Goal: Contribute content

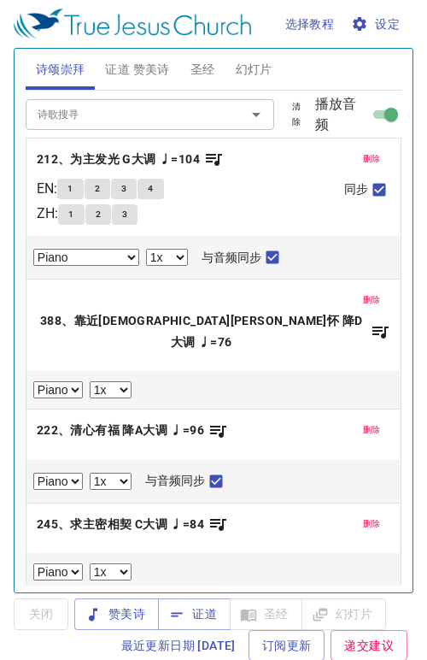
select select "1"
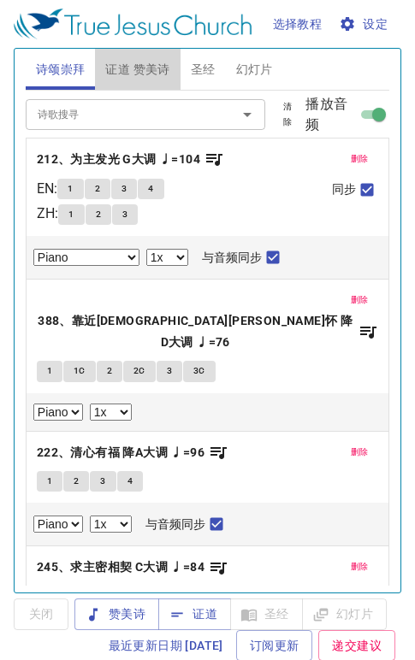
click at [155, 78] on span "证道 赞美诗" at bounding box center [137, 69] width 64 height 21
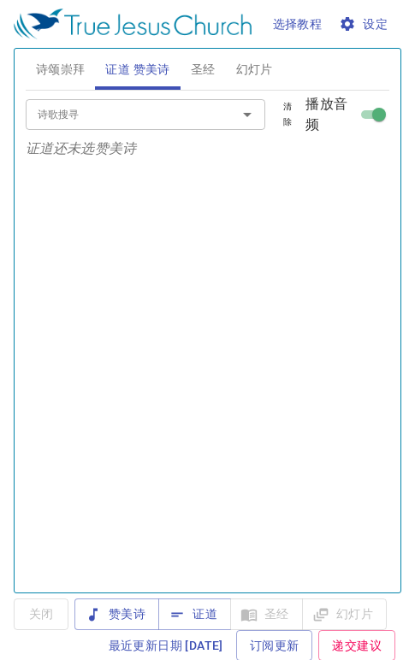
click at [193, 604] on span "证道" at bounding box center [194, 613] width 45 height 21
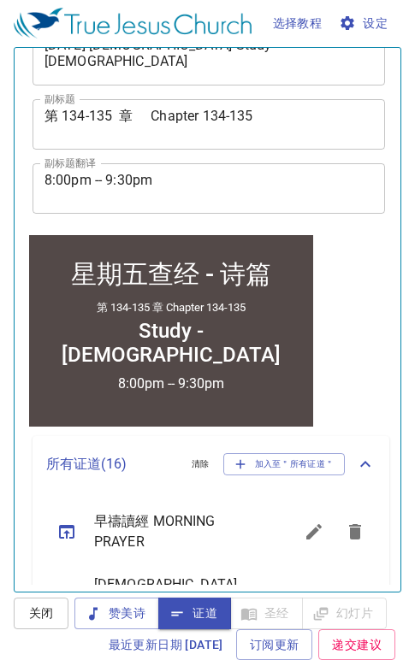
scroll to position [962, 0]
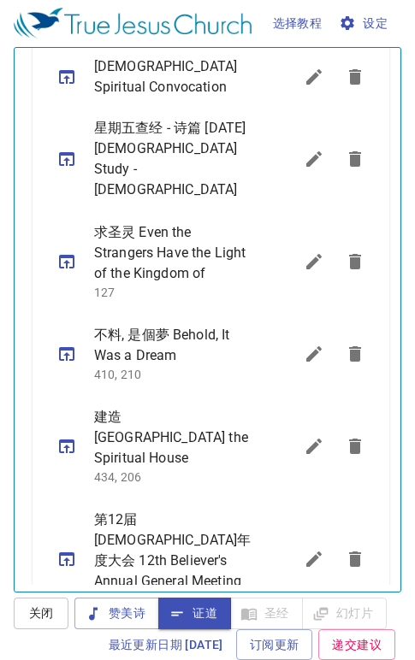
click at [306, 438] on icon "sermon lineup list" at bounding box center [313, 445] width 15 height 15
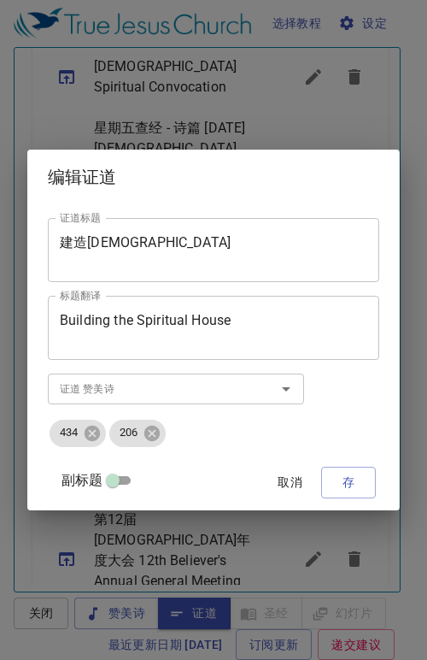
click at [117, 486] on input "副标题" at bounding box center [113, 484] width 62 height 21
checkbox input "true"
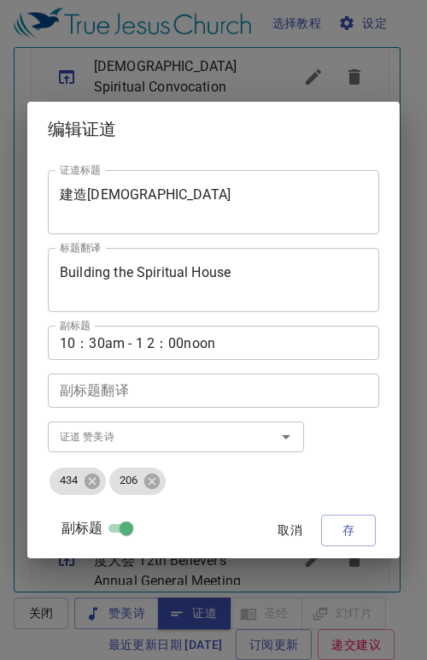
click at [289, 532] on span "取消" at bounding box center [290, 530] width 41 height 21
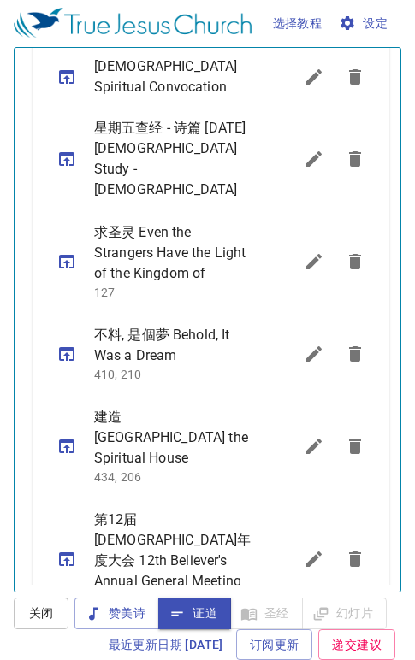
click at [303, 345] on icon "sermon lineup list" at bounding box center [313, 354] width 21 height 21
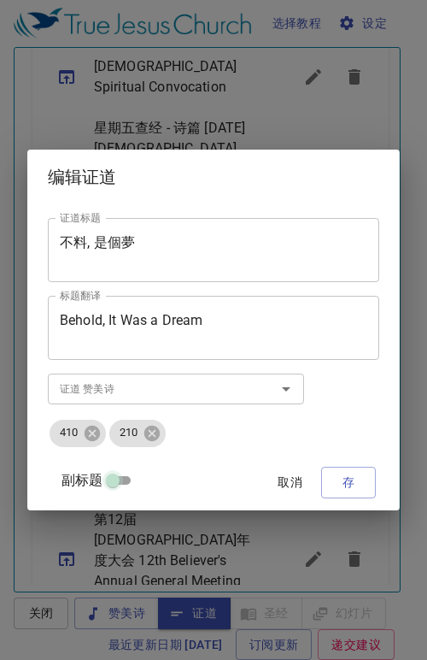
click at [121, 482] on input "副标题" at bounding box center [113, 484] width 62 height 21
checkbox input "true"
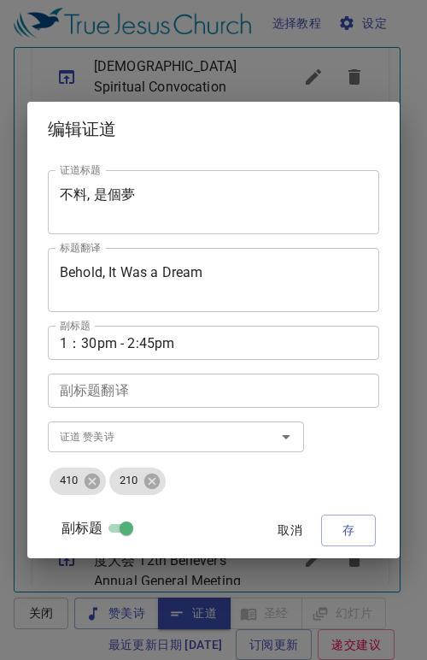
click at [138, 191] on textarea "不料, 是個夢" at bounding box center [214, 202] width 308 height 32
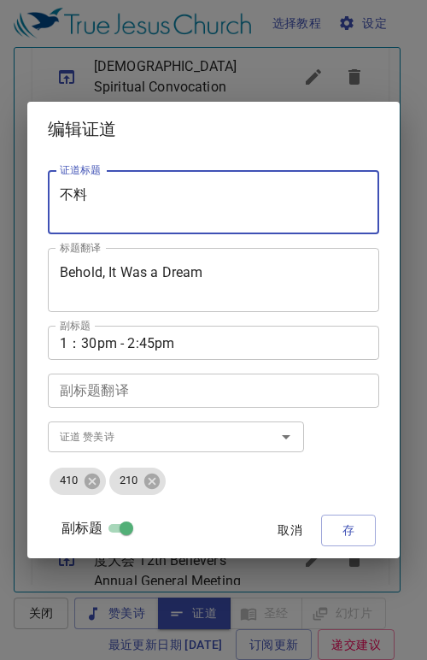
type textarea "不"
paste textarea "十大信條 (5) 聖靈"
type textarea "十大信條 (5) 聖靈"
click at [207, 269] on textarea "Behold, It Was a Dream" at bounding box center [214, 280] width 308 height 32
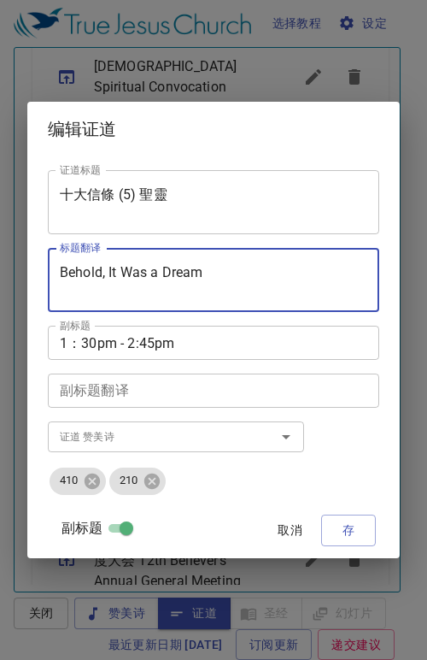
click at [295, 277] on textarea "Behold, It Was a Dream" at bounding box center [214, 280] width 308 height 32
type textarea "B"
paste textarea "Ten Basic Beliefs (5) Holy Spirit"
type textarea "Ten Basic Beliefs (5) Holy Spirit"
click at [152, 486] on icon at bounding box center [151, 480] width 15 height 15
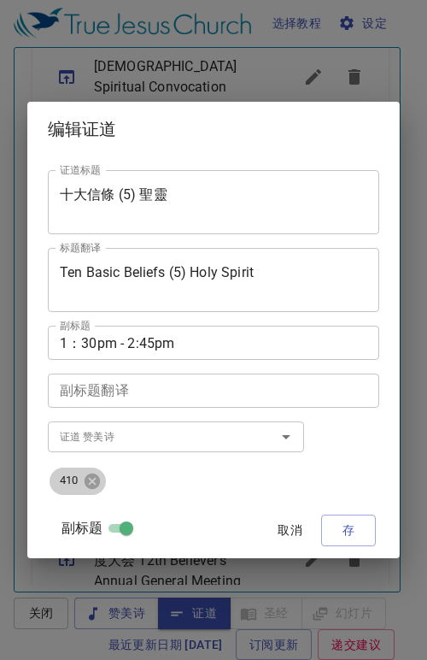
click at [90, 488] on icon at bounding box center [92, 481] width 19 height 19
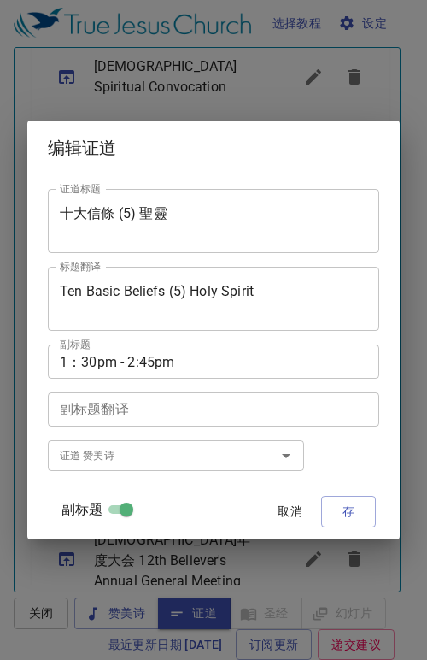
click at [74, 450] on input "证道 赞美诗" at bounding box center [151, 455] width 196 height 20
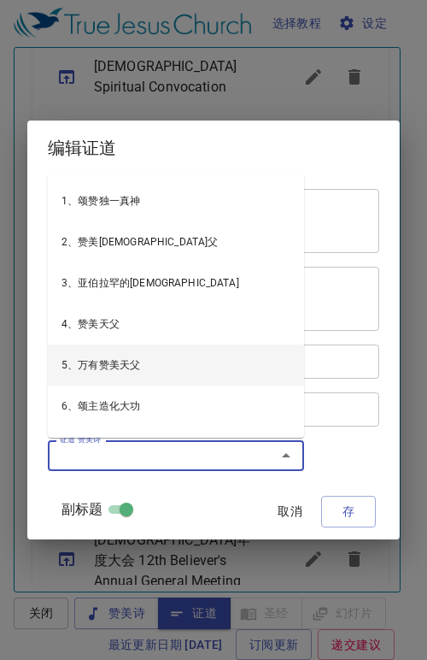
click at [356, 517] on span "存" at bounding box center [348, 511] width 27 height 21
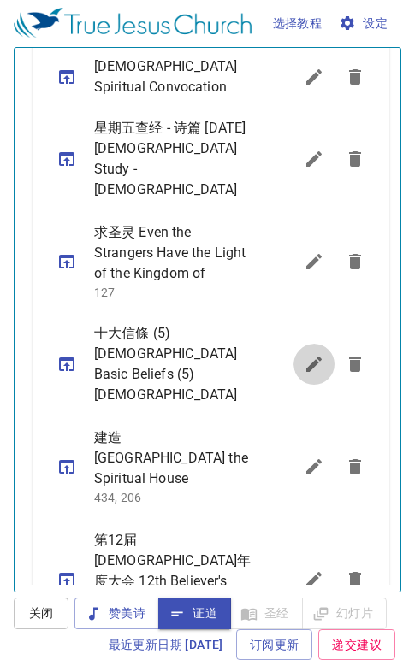
click at [306, 356] on icon "sermon lineup list" at bounding box center [313, 363] width 15 height 15
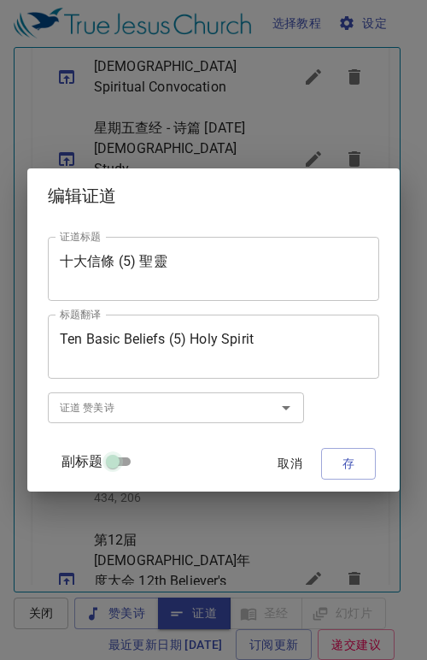
click at [109, 463] on input "副标题" at bounding box center [113, 465] width 62 height 21
checkbox input "true"
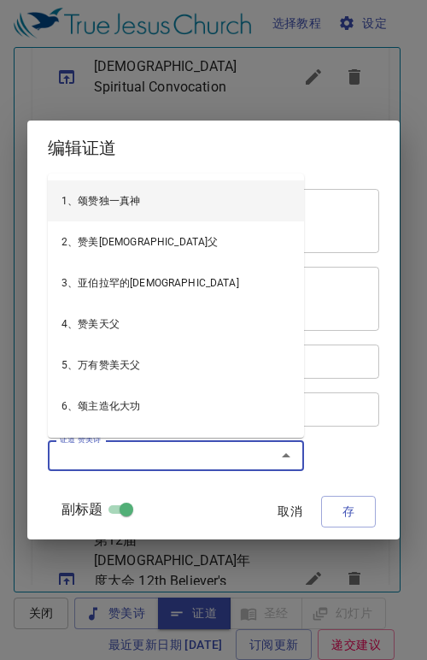
click at [109, 463] on input "证道 赞美诗" at bounding box center [151, 455] width 196 height 20
click at [159, 457] on input "证道 赞美诗" at bounding box center [151, 455] width 196 height 20
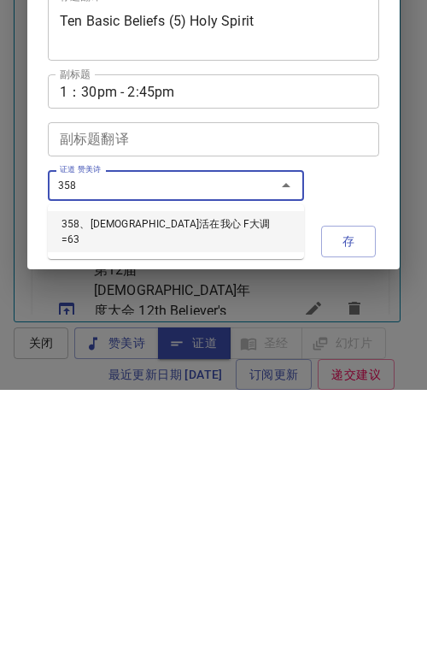
type input "358、基督活在我心 F大调 =63"
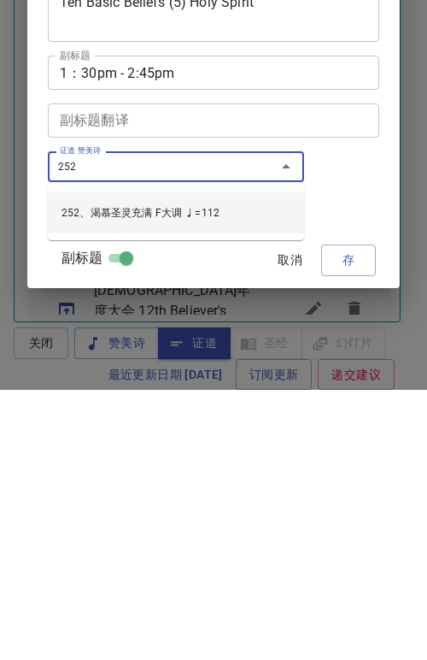
type input "252、渴慕圣灵充满 F大调 ♩=112"
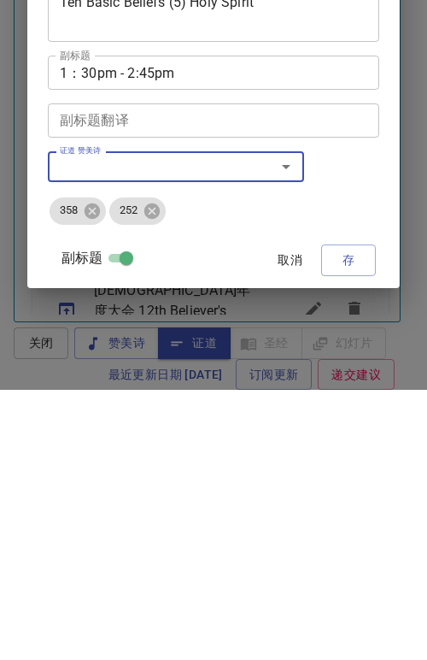
drag, startPoint x: 339, startPoint y: 525, endPoint x: 339, endPoint y: 255, distance: 270.1
click at [339, 255] on div "证道标题 十大信條 (5) 聖靈 证道标题 标题翻译 Ten Basic Beliefs (5) Holy Spirit 标题翻译 副标题 1：30pm - …" at bounding box center [214, 356] width 332 height 387
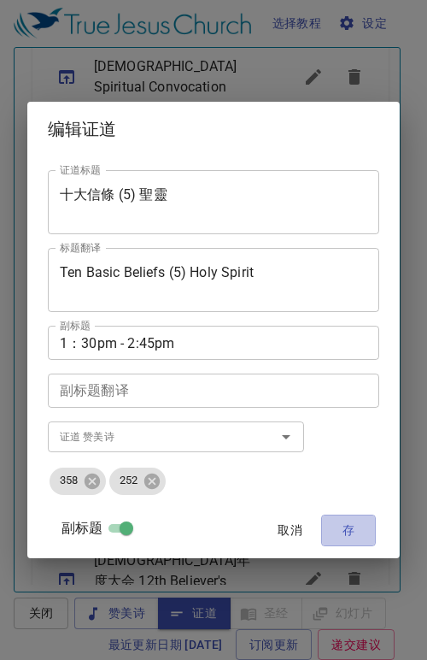
click at [353, 532] on span "存" at bounding box center [348, 530] width 27 height 21
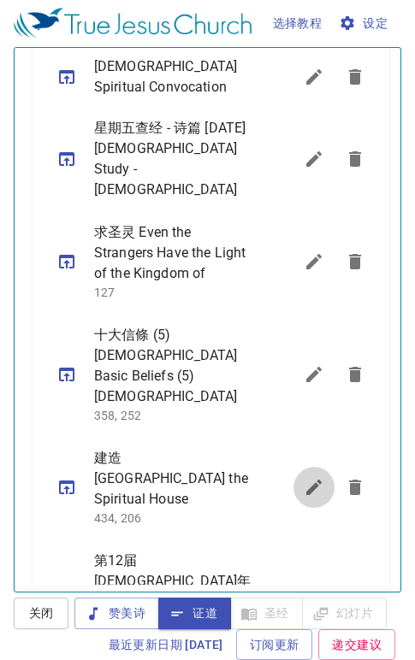
click at [303, 477] on icon "sermon lineup list" at bounding box center [313, 487] width 21 height 21
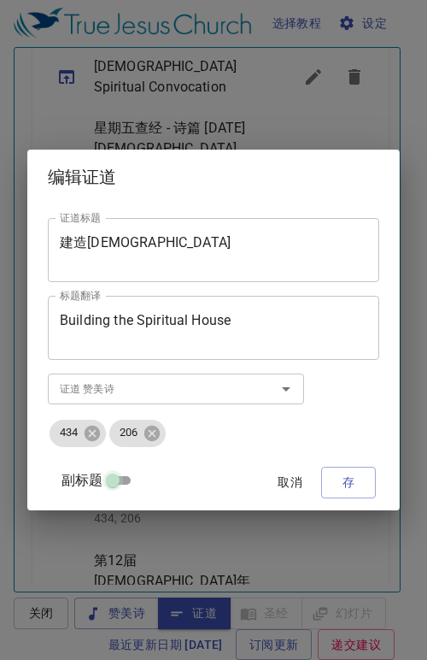
click at [112, 479] on input "副标题" at bounding box center [113, 484] width 62 height 21
checkbox input "true"
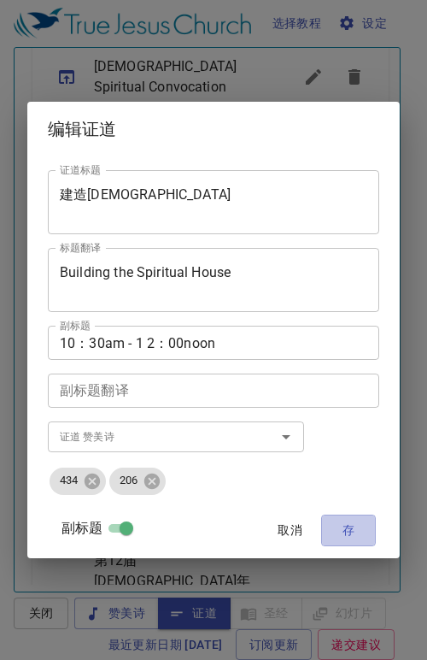
click at [338, 524] on span "存" at bounding box center [348, 530] width 27 height 21
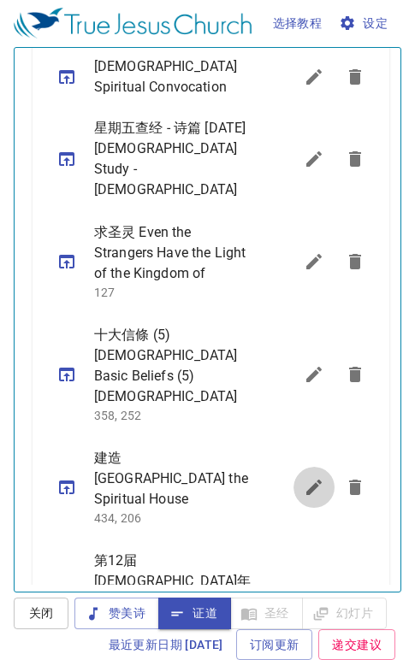
click at [306, 479] on icon "sermon lineup list" at bounding box center [313, 486] width 15 height 15
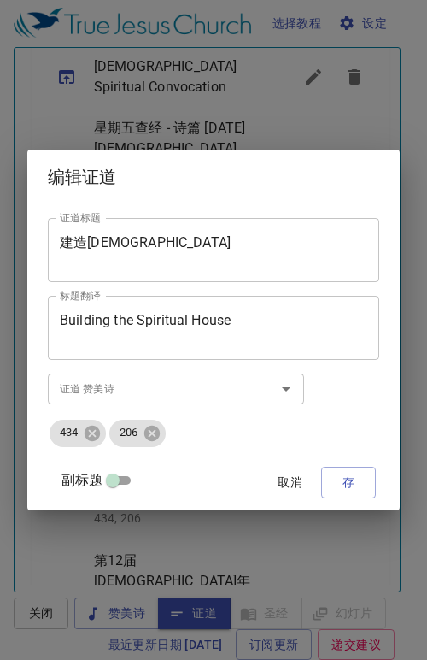
click at [120, 481] on input "副标题" at bounding box center [113, 484] width 62 height 21
checkbox input "true"
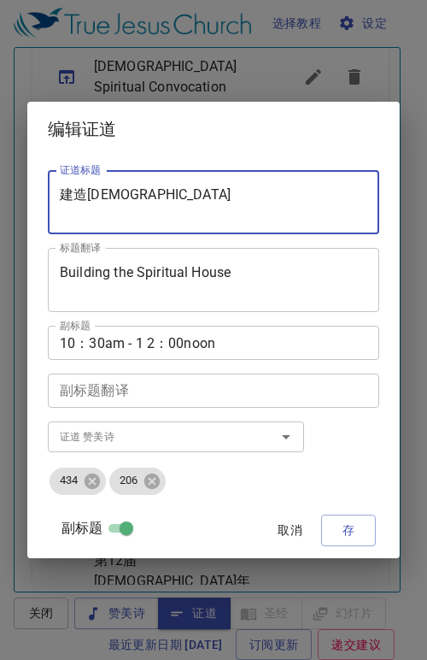
click at [129, 201] on textarea "建造靈宮" at bounding box center [214, 202] width 308 height 32
click at [226, 196] on textarea "建造靈宮" at bounding box center [214, 202] width 308 height 32
type textarea "建"
paste textarea "願我能夠榮耀神"
type textarea "願我能夠榮耀神"
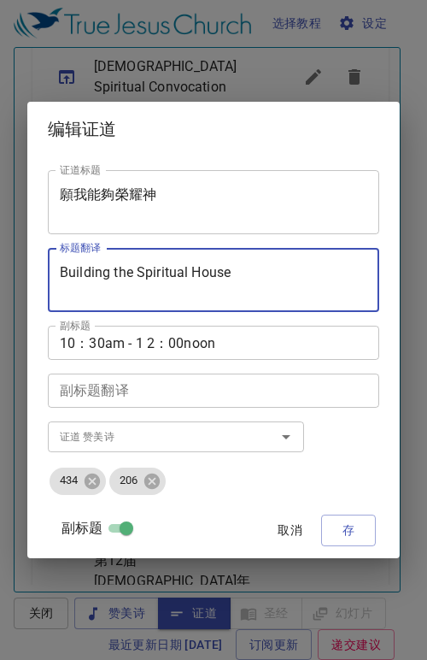
click at [232, 269] on textarea "Building the Spiritual House" at bounding box center [214, 280] width 308 height 32
type textarea "B"
paste textarea "Wish I Glorify God"
type textarea "Wish I Glorify God"
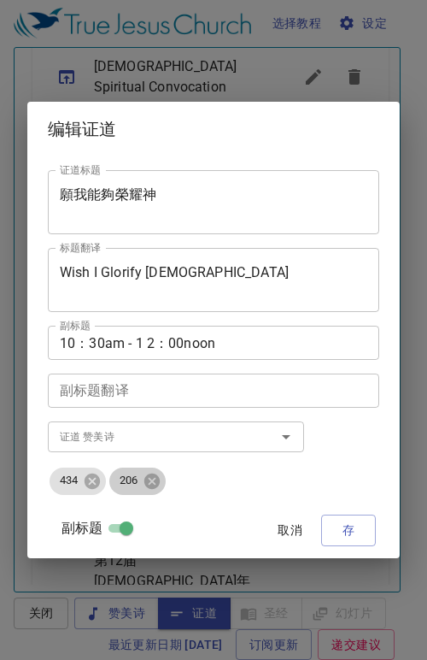
click at [159, 479] on icon at bounding box center [151, 480] width 15 height 15
click at [92, 483] on icon at bounding box center [92, 480] width 15 height 15
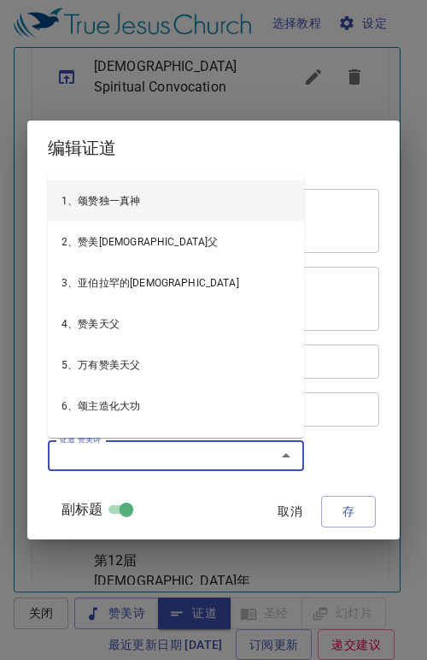
click at [85, 455] on input "证道 赞美诗" at bounding box center [151, 455] width 196 height 20
click at [165, 459] on input "证道 赞美诗" at bounding box center [151, 455] width 196 height 20
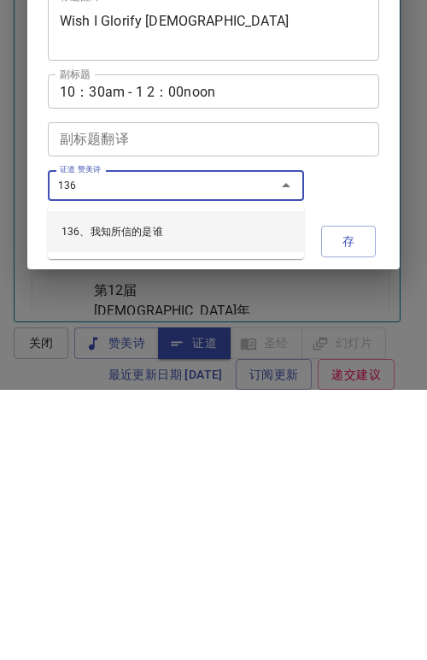
type input "136、我知所信的是谁"
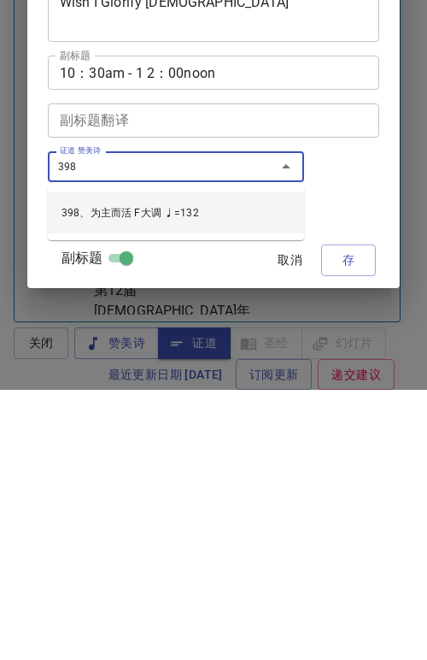
type input "398、为主而活 F大调 ♩=132"
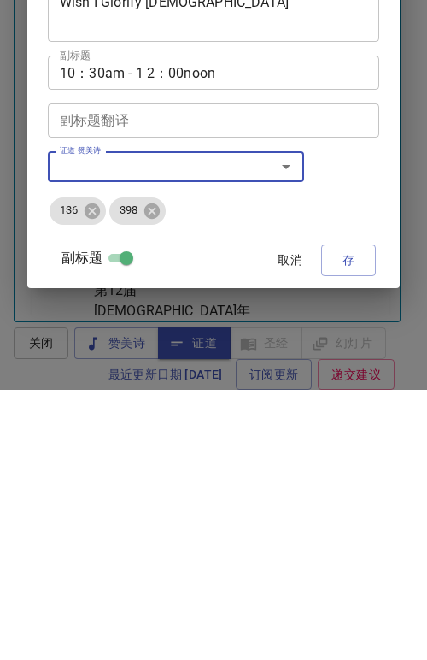
drag, startPoint x: 356, startPoint y: 521, endPoint x: 356, endPoint y: 251, distance: 270.1
click at [356, 251] on div "证道标题 願我能夠榮耀神 证道标题 标题翻译 Wish I Glorify God 标题翻译 副标题 10：30am - 1 2：00noon 副标题 副标题…" at bounding box center [214, 356] width 332 height 387
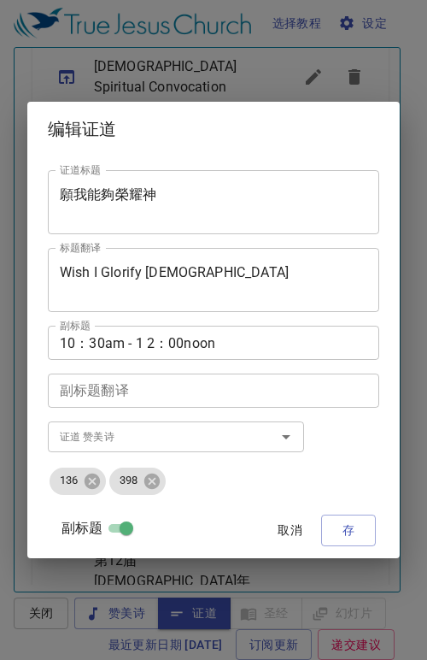
click at [342, 535] on span "存" at bounding box center [348, 530] width 27 height 21
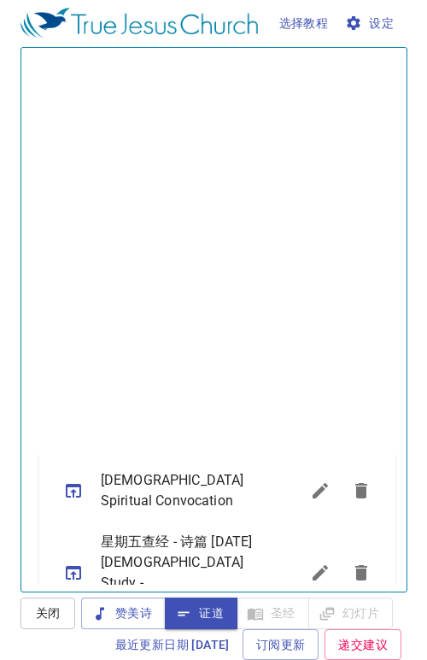
scroll to position [0, 0]
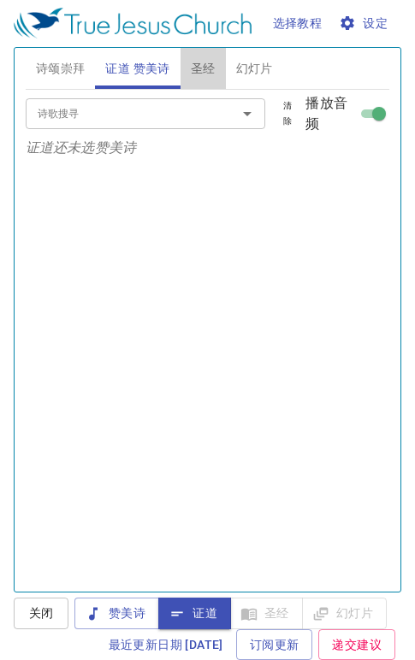
click at [205, 60] on span "圣经" at bounding box center [203, 68] width 25 height 21
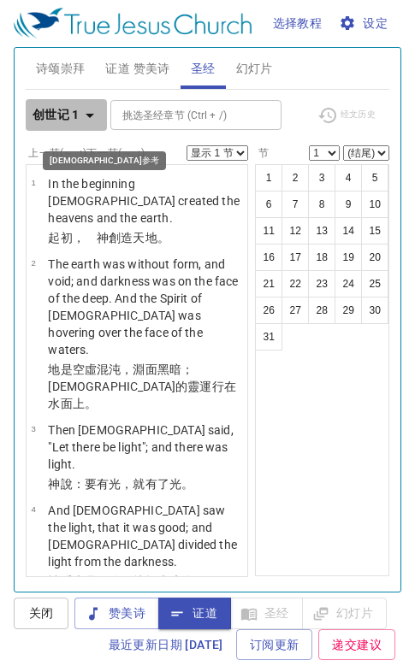
click at [90, 114] on icon "button" at bounding box center [89, 116] width 9 height 4
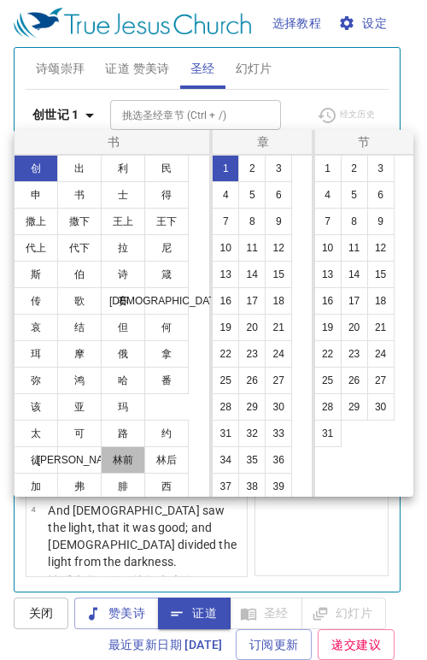
click at [115, 462] on button "林前" at bounding box center [123, 459] width 44 height 27
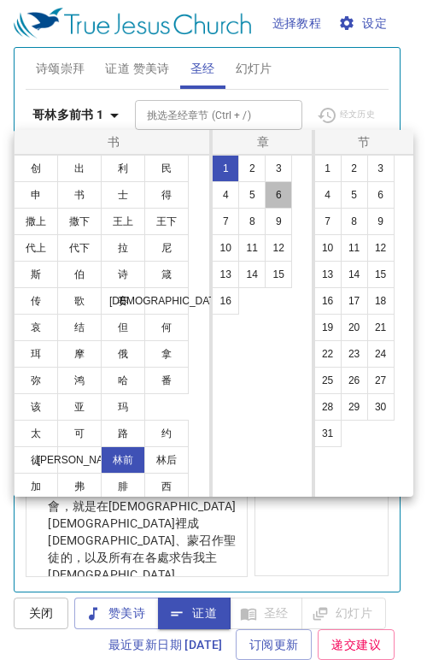
click at [281, 191] on button "6" at bounding box center [278, 194] width 27 height 27
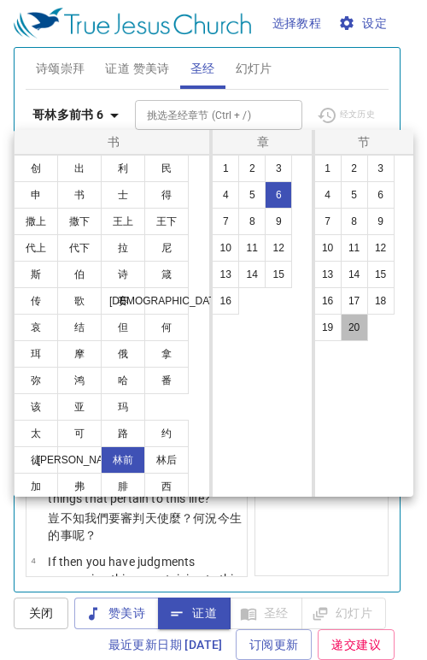
click at [342, 331] on button "20" at bounding box center [354, 327] width 27 height 27
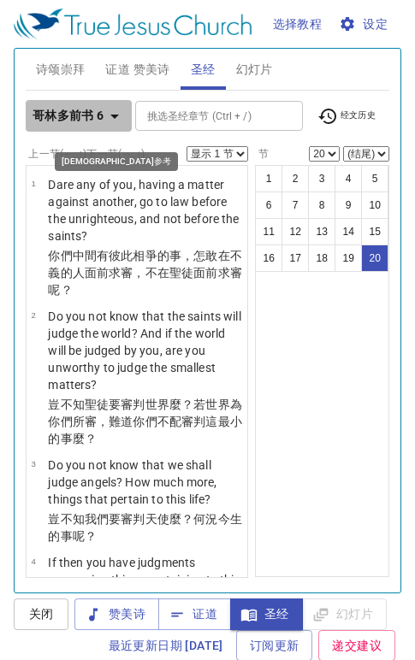
click at [109, 116] on icon "button" at bounding box center [114, 116] width 21 height 21
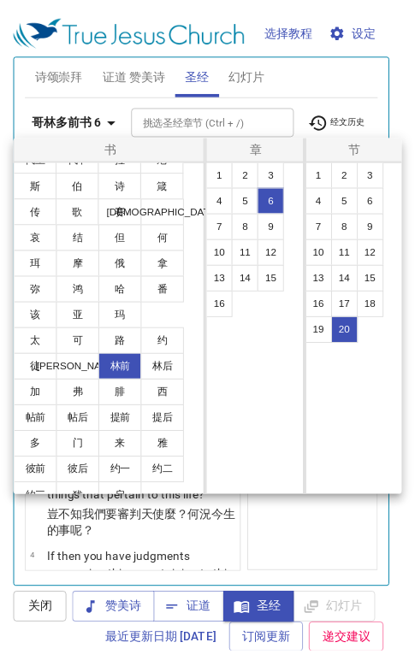
scroll to position [109, 0]
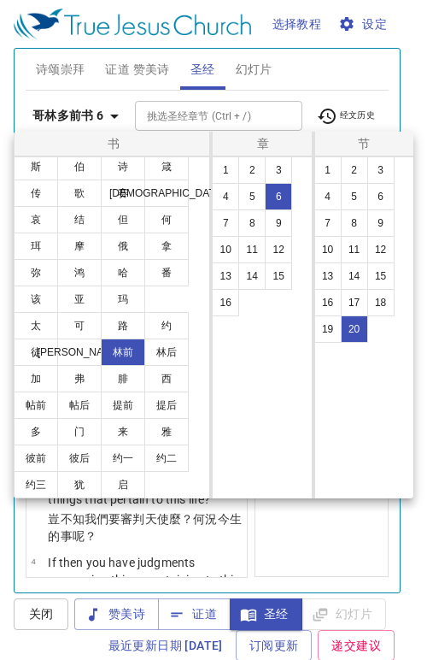
click at [82, 348] on button "罗" at bounding box center [79, 351] width 44 height 27
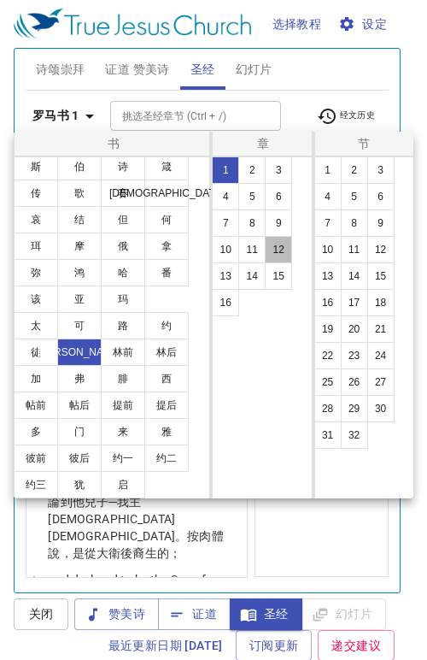
click at [274, 255] on button "12" at bounding box center [278, 249] width 27 height 27
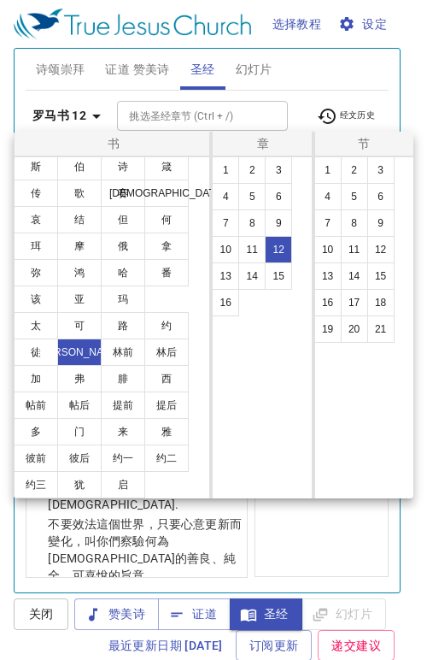
drag, startPoint x: 326, startPoint y: 168, endPoint x: 321, endPoint y: 178, distance: 10.7
click at [326, 168] on button "1" at bounding box center [328, 169] width 27 height 27
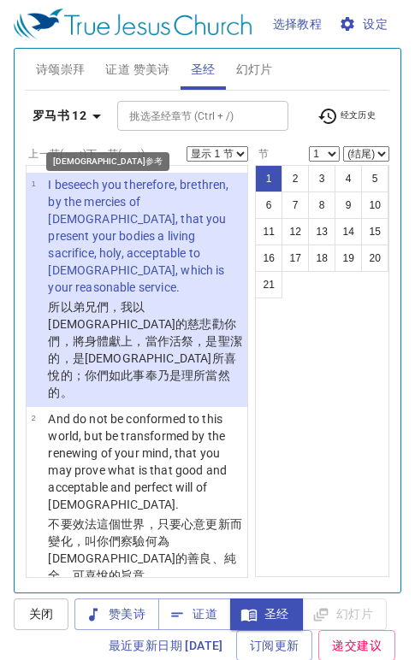
click at [98, 115] on icon "button" at bounding box center [96, 117] width 9 height 4
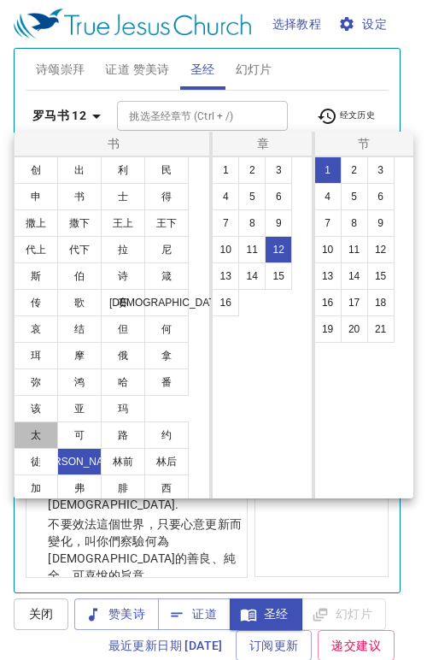
click at [25, 433] on button "太" at bounding box center [36, 434] width 44 height 27
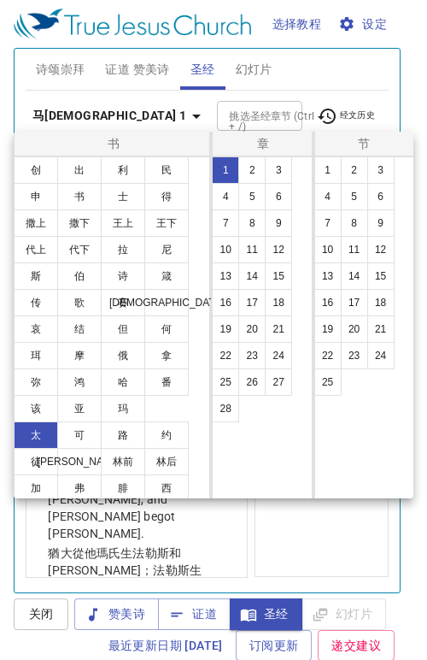
click at [251, 197] on button "5" at bounding box center [251, 196] width 27 height 27
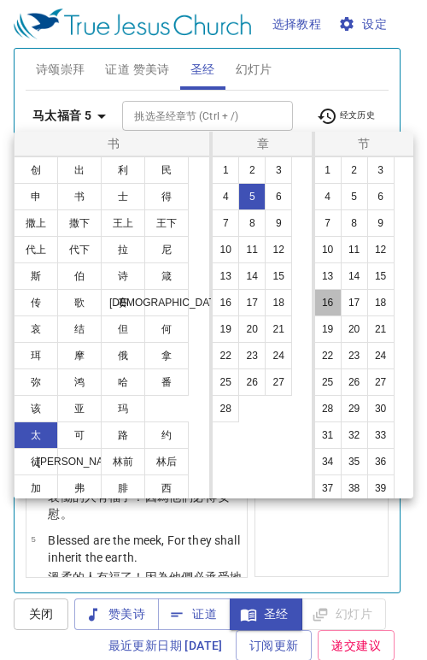
click at [328, 310] on button "16" at bounding box center [328, 302] width 27 height 27
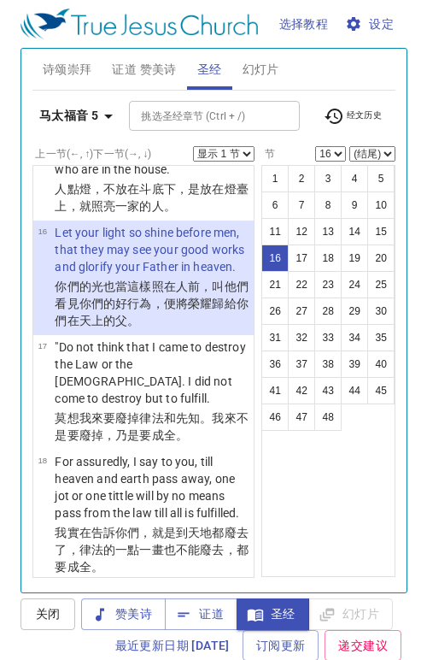
scroll to position [57, 0]
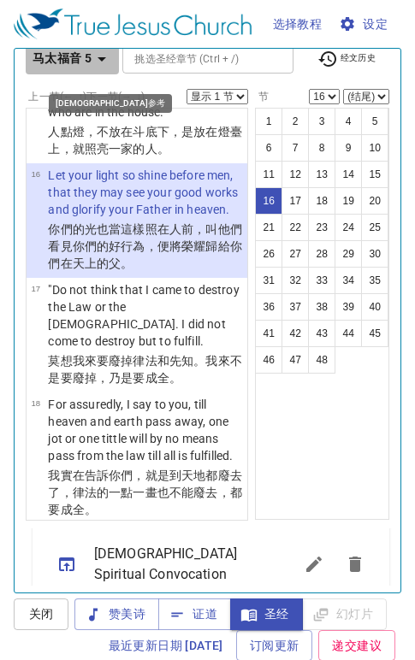
click at [104, 55] on icon "button" at bounding box center [101, 59] width 21 height 21
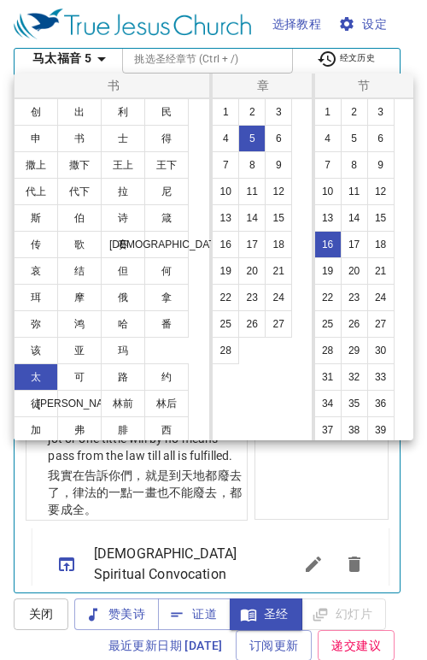
click at [113, 409] on button "林前" at bounding box center [123, 403] width 44 height 27
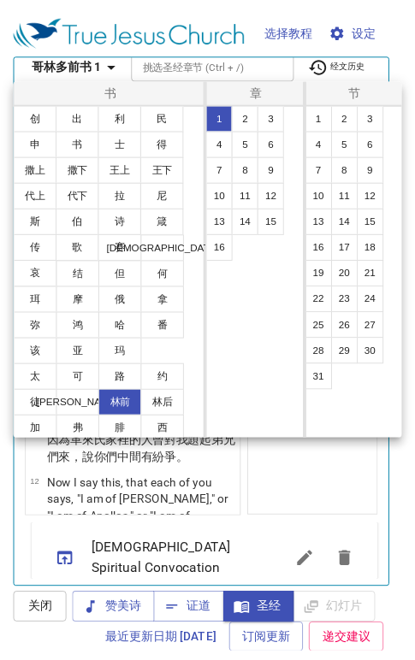
scroll to position [0, 0]
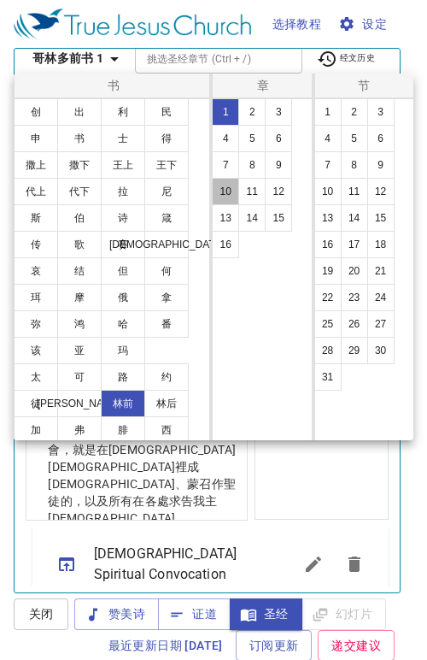
click at [232, 196] on button "10" at bounding box center [225, 191] width 27 height 27
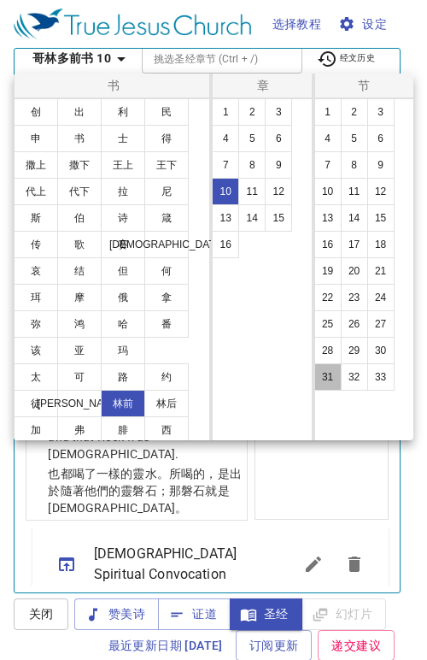
click at [324, 383] on button "31" at bounding box center [328, 376] width 27 height 27
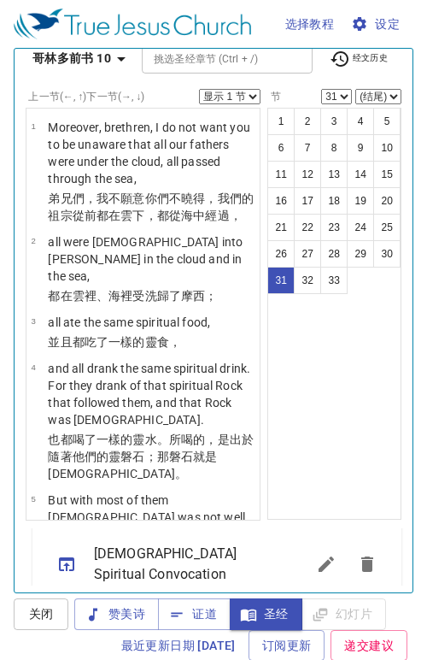
scroll to position [3664, 0]
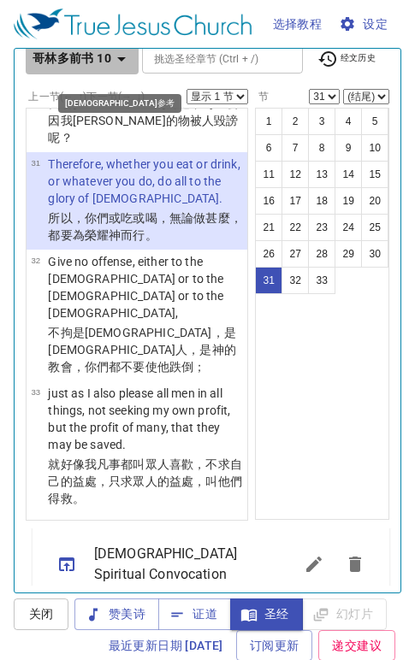
click at [123, 58] on icon "button" at bounding box center [121, 59] width 9 height 4
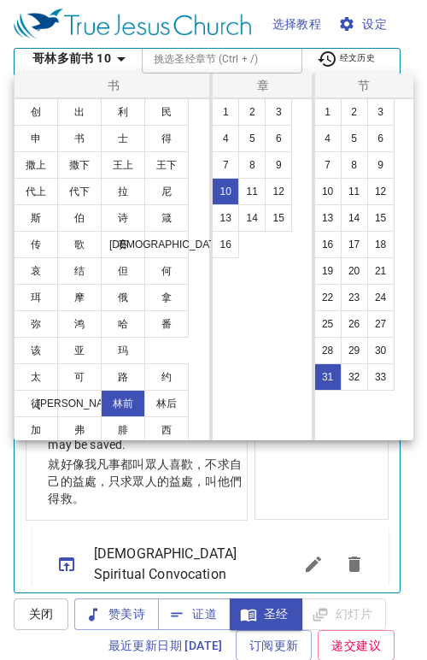
click at [31, 373] on button "太" at bounding box center [36, 376] width 44 height 27
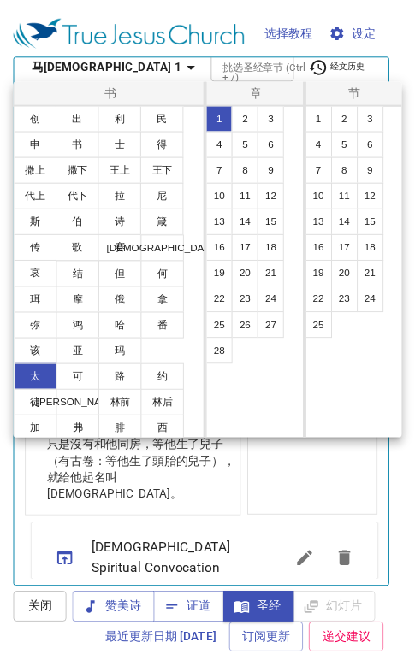
scroll to position [0, 0]
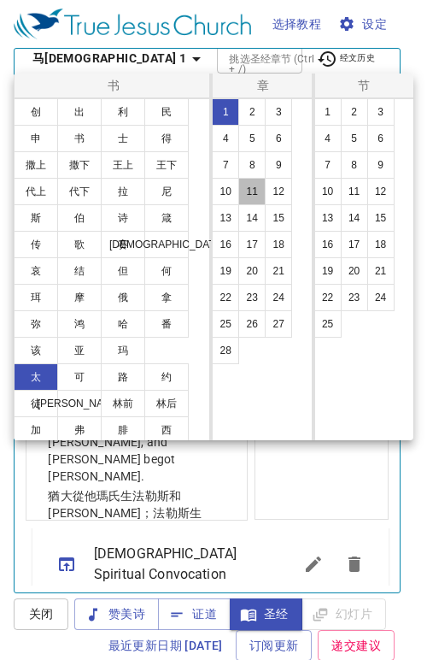
click at [255, 191] on button "11" at bounding box center [251, 191] width 27 height 27
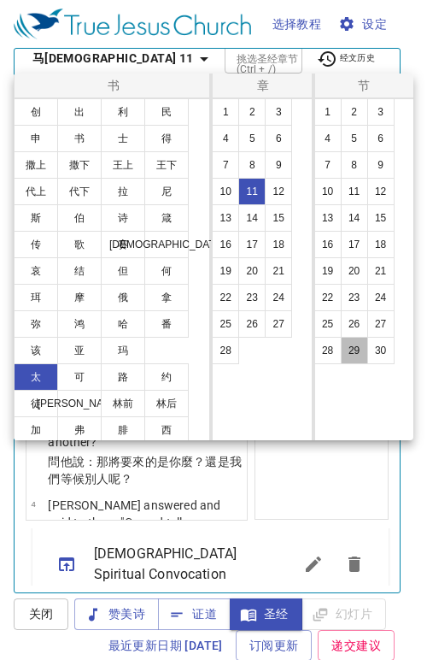
click at [351, 346] on button "29" at bounding box center [354, 350] width 27 height 27
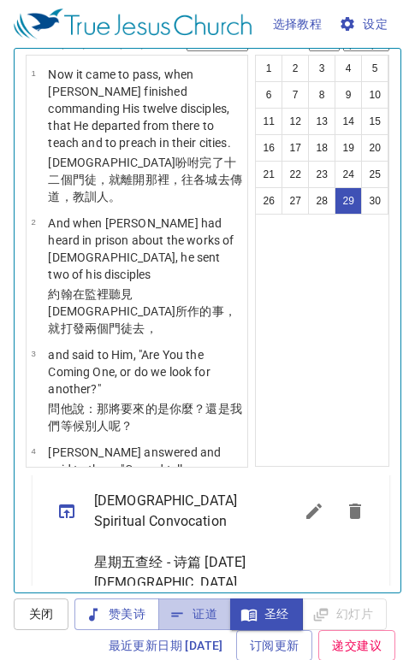
click at [174, 617] on icon "button" at bounding box center [176, 614] width 17 height 17
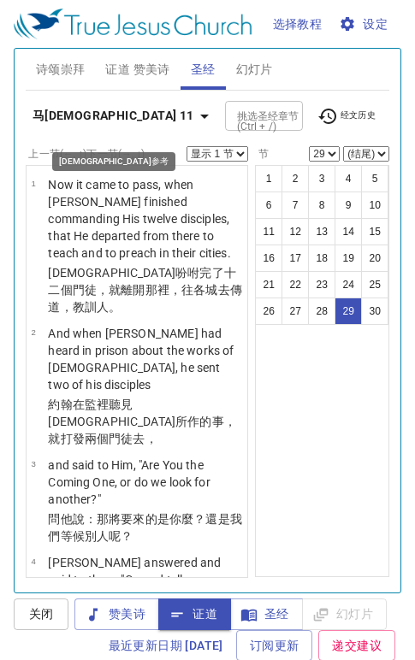
click at [194, 121] on icon "button" at bounding box center [204, 116] width 21 height 21
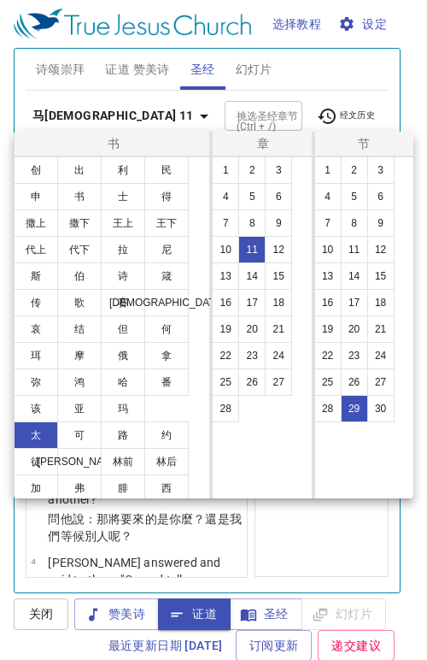
click at [150, 491] on button "西" at bounding box center [166, 487] width 44 height 27
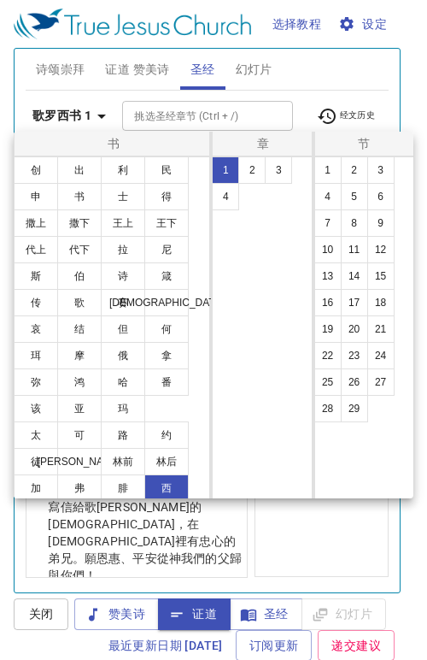
click at [225, 195] on button "4" at bounding box center [225, 196] width 27 height 27
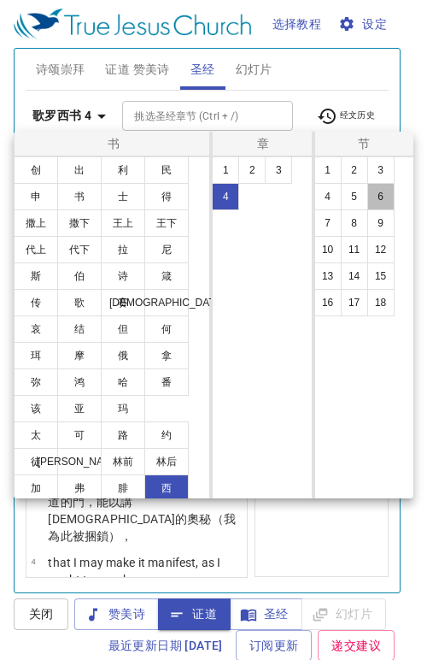
click at [375, 203] on button "6" at bounding box center [381, 196] width 27 height 27
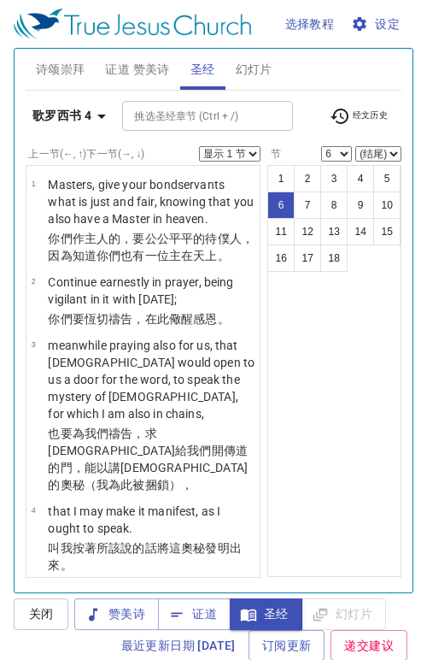
scroll to position [57, 0]
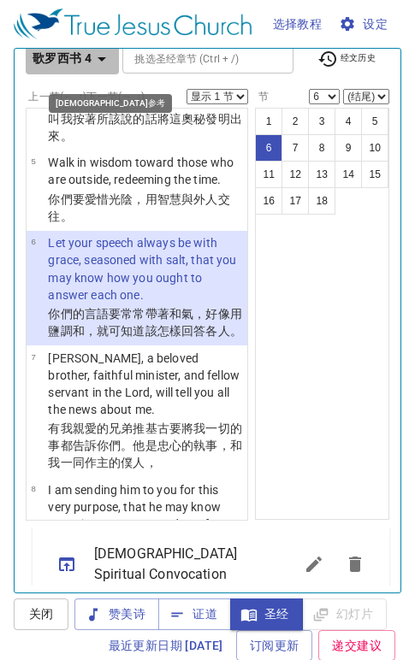
click at [106, 59] on icon "button" at bounding box center [101, 59] width 21 height 21
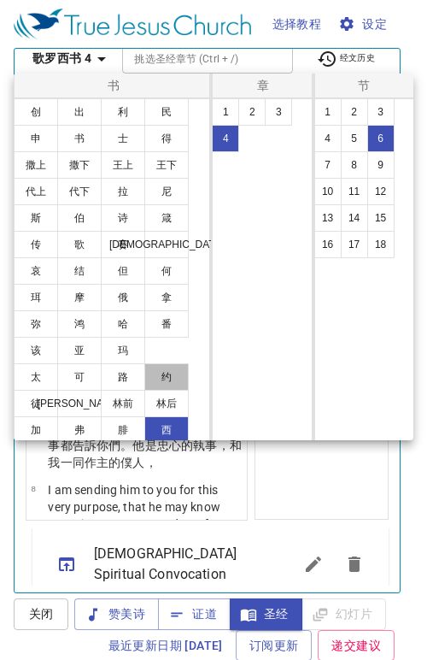
click at [149, 372] on button "约" at bounding box center [166, 376] width 44 height 27
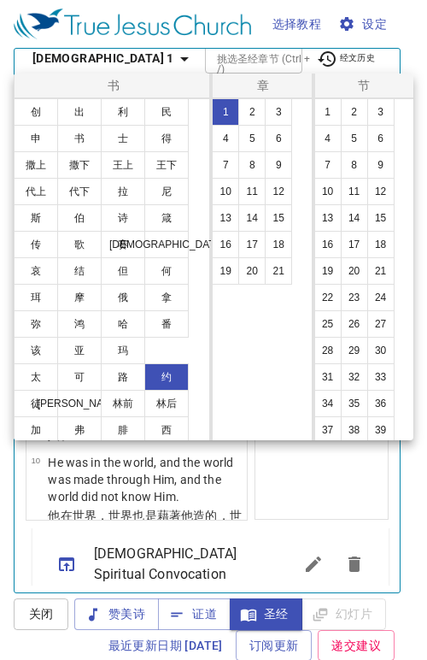
scroll to position [0, 0]
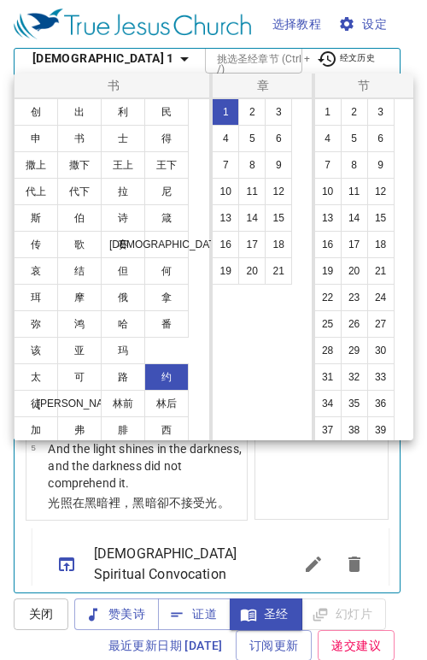
click at [283, 188] on button "12" at bounding box center [278, 191] width 27 height 27
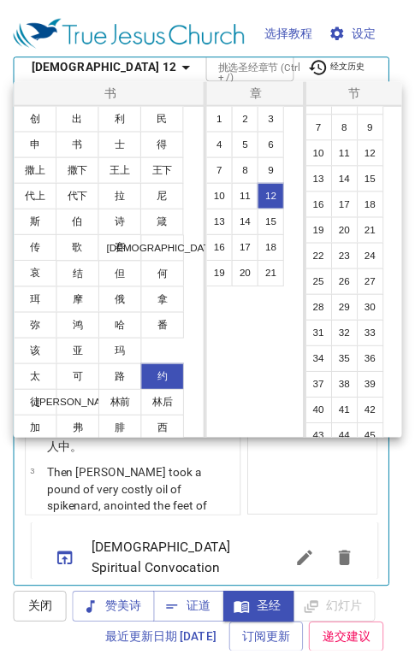
scroll to position [109, 0]
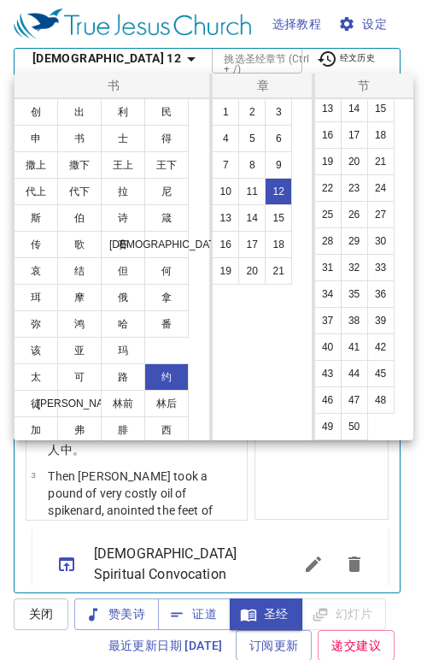
click at [379, 377] on button "45" at bounding box center [381, 373] width 27 height 27
select select "45"
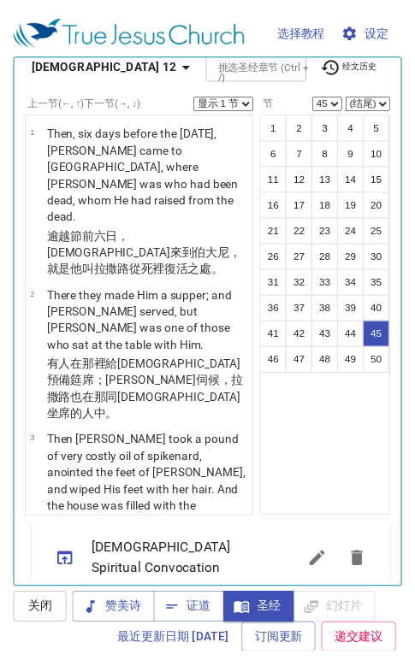
scroll to position [5687, 0]
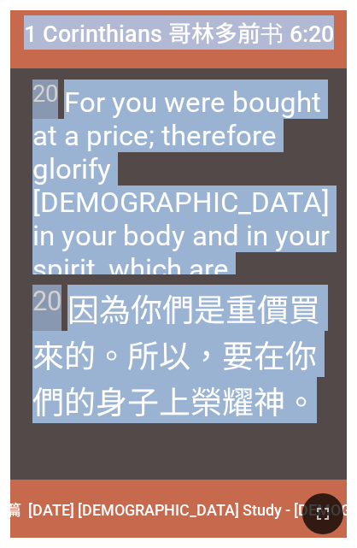
drag, startPoint x: 24, startPoint y: 30, endPoint x: 287, endPoint y: 449, distance: 494.7
click at [287, 449] on div "1 Corinthians 哥林多前书 6:20 1 Corinthians 哥林多前书 6:20 20 For you were bought at a p…" at bounding box center [178, 273] width 337 height 527
copy div "1 Corinthians 哥林多前书 6:20 1 Corinthians 哥林多前书 6:20 20 For you were bought at a p…"
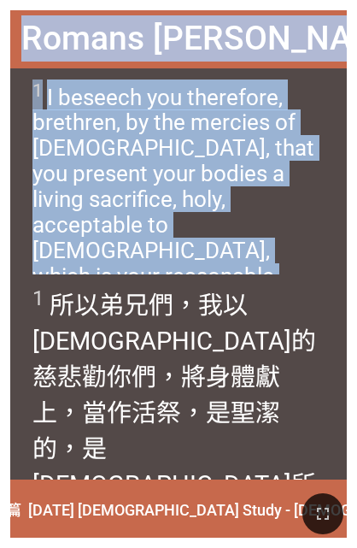
click at [131, 282] on div "1 所以 弟兄們 ，我以 [DEMOGRAPHIC_DATA]的 慈悲 勸 你們 ，將身體 獻上 ，當作活 祭 ，是聖潔的 ，是[DEMOGRAPHIC_DA…" at bounding box center [178, 377] width 337 height 206
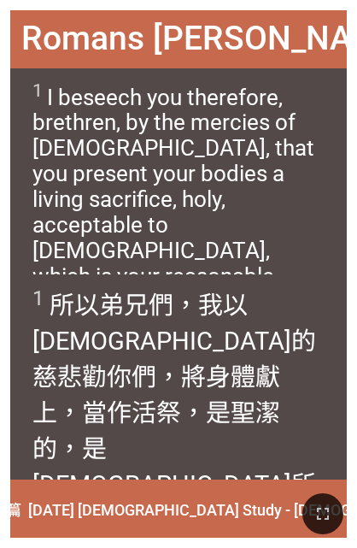
drag, startPoint x: 281, startPoint y: 444, endPoint x: 256, endPoint y: 416, distance: 36.9
click at [278, 444] on span "1 所以 弟兄們 ，我以 [DEMOGRAPHIC_DATA]的 慈悲 勸 你們 ，將身體 獻上 ，當作活 祭 ，是聖潔的 ，是[DEMOGRAPHIC_DA…" at bounding box center [178, 428] width 293 height 287
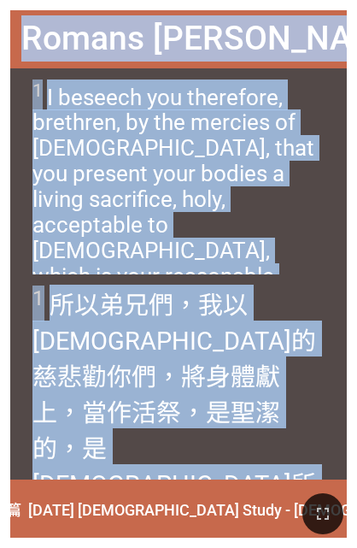
drag, startPoint x: 30, startPoint y: 37, endPoint x: 258, endPoint y: 462, distance: 482.2
click at [258, 462] on div "Romans [PERSON_NAME]书 12:1 Romans [PERSON_NAME][DEMOGRAPHIC_DATA] 12:1 1 I bese…" at bounding box center [178, 273] width 337 height 527
copy div "Romans [PERSON_NAME]书 12:1 Romans [PERSON_NAME][DEMOGRAPHIC_DATA] 12:1 1 I bese…"
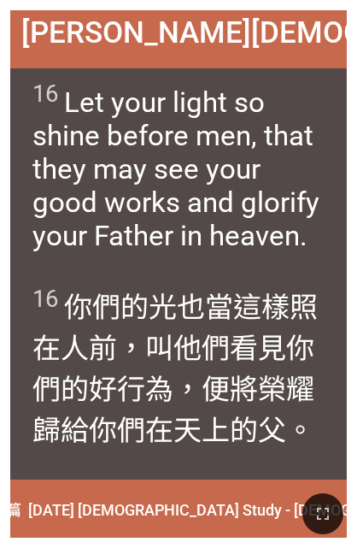
click at [189, 456] on div "16 你們的 光 也當這樣 照 在人 前 ，叫 他們看見 你們的 好 行為 ，便將榮耀歸給 你們 在 天上 的父 。" at bounding box center [178, 377] width 337 height 206
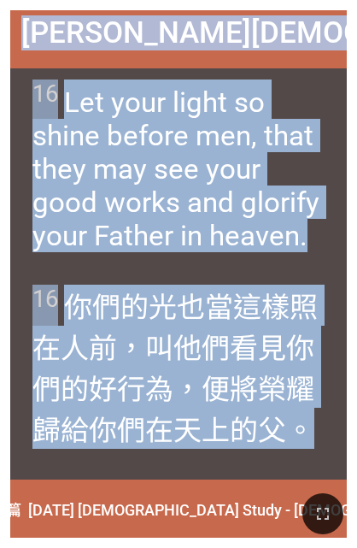
drag, startPoint x: 28, startPoint y: 35, endPoint x: 266, endPoint y: 456, distance: 483.7
click at [266, 456] on div "[PERSON_NAME][DEMOGRAPHIC_DATA] 5:16 [PERSON_NAME][DEMOGRAPHIC_DATA] 5:16 16 Le…" at bounding box center [178, 273] width 337 height 527
drag, startPoint x: 266, startPoint y: 456, endPoint x: 173, endPoint y: 341, distance: 148.3
copy div "[PERSON_NAME][DEMOGRAPHIC_DATA] 5:16 [PERSON_NAME][DEMOGRAPHIC_DATA] 5:16 16 Le…"
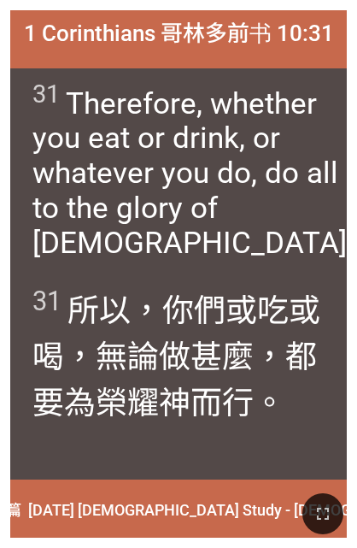
drag, startPoint x: 150, startPoint y: 432, endPoint x: 151, endPoint y: 421, distance: 11.1
click at [152, 431] on div "31 所以 ，你們或 吃 或 喝 ，無論做 甚麼 ，都要 為 榮耀 [DEMOGRAPHIC_DATA] 而行 。" at bounding box center [178, 377] width 337 height 206
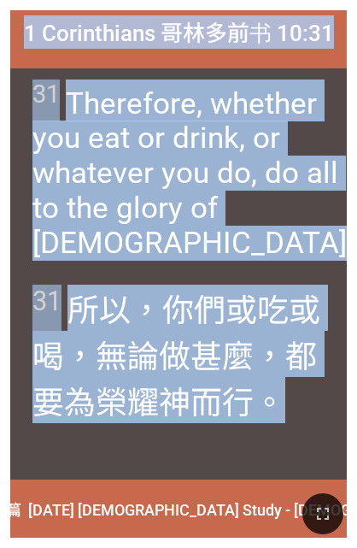
drag, startPoint x: 23, startPoint y: 31, endPoint x: 257, endPoint y: 438, distance: 469.4
click at [257, 438] on div "1 Corinthians 哥林多前书 10:31 1 Corinthians 哥林多前书 10:31 31 Therefore, whether you e…" at bounding box center [178, 273] width 337 height 527
drag, startPoint x: 257, startPoint y: 438, endPoint x: 144, endPoint y: 348, distance: 144.2
copy div "1 Corinthians 哥林多前书 10:31 1 Corinthians 哥林多前书 10:31 31 Therefore, whether you e…"
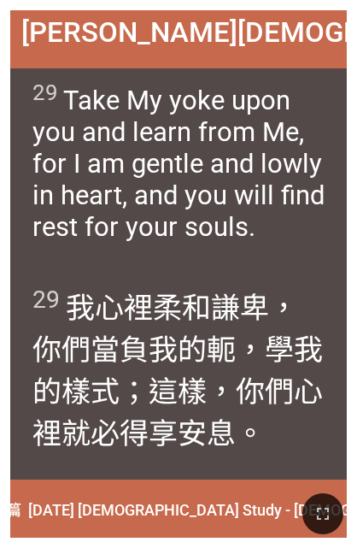
click at [300, 421] on span "29 我心裡 柔和 謙卑 ，你們 當負 我的 軛 ，學 我 的 樣式；這樣，你們 心裡 就 必得 享安息 。" at bounding box center [178, 369] width 293 height 168
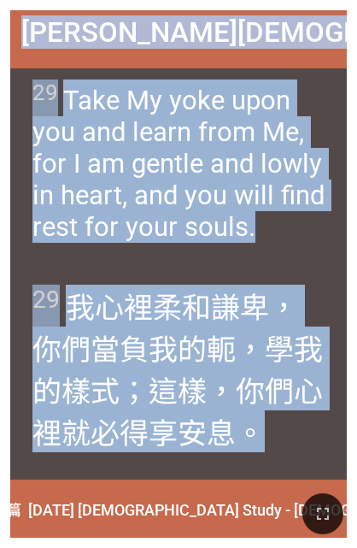
drag, startPoint x: 24, startPoint y: 32, endPoint x: 279, endPoint y: 450, distance: 489.9
click at [279, 450] on div "[PERSON_NAME][DEMOGRAPHIC_DATA] 11:29 [PERSON_NAME][DEMOGRAPHIC_DATA] 11:29 29 …" at bounding box center [178, 273] width 337 height 527
copy div "[PERSON_NAME][DEMOGRAPHIC_DATA] 11:29 [PERSON_NAME][DEMOGRAPHIC_DATA] 11:29 29 …"
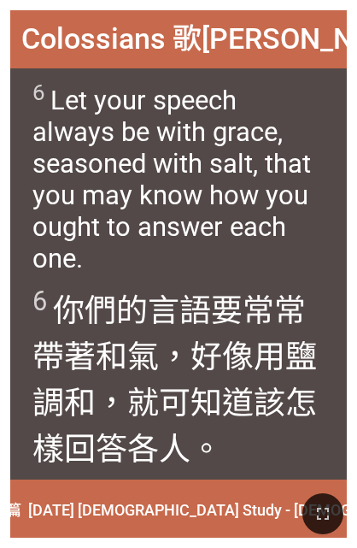
click at [255, 430] on span "6 你們 的言語 要常常 帶著 和氣 ，好像用鹽 調和 ，就可知道 該 怎樣 回答 各 人 。" at bounding box center [178, 377] width 293 height 185
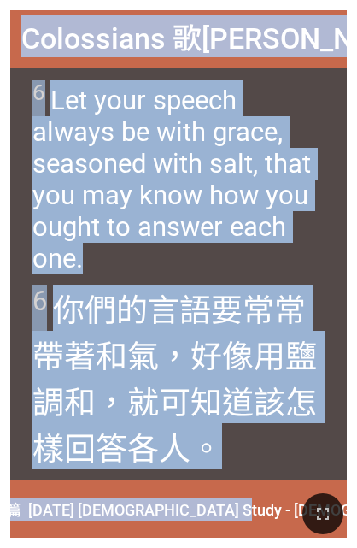
drag, startPoint x: 23, startPoint y: 32, endPoint x: 295, endPoint y: 480, distance: 523.9
click at [295, 7] on div "星期五查经 - 诗篇 星期五查经 - 诗篇 第 134-135 章 Chapter 134-135 第 134-135 章 Chapter 134-135 […" at bounding box center [179, 7] width 344 height 0
copy div "Colossians 歌[PERSON_NAME] 4:6 Colossians 歌[PERSON_NAME] 4:6 6 Let your speech a…"
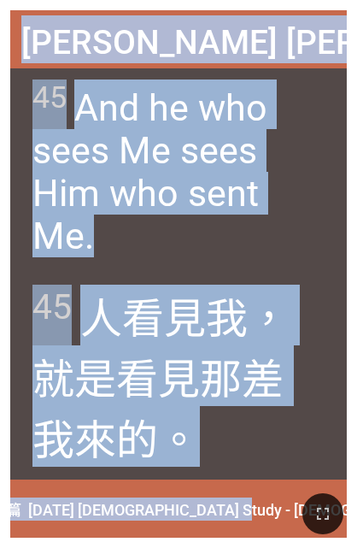
click at [279, 460] on span "45 人看見 我 ，就是看見 那差 我 來的。" at bounding box center [178, 376] width 293 height 182
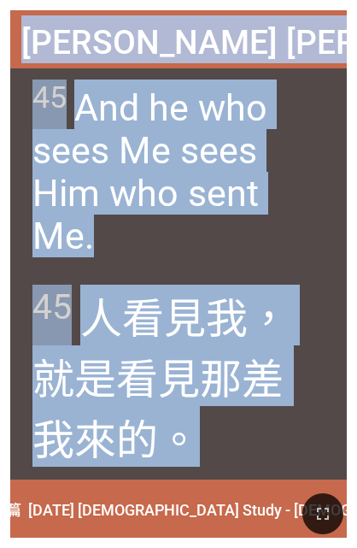
drag, startPoint x: 26, startPoint y: 38, endPoint x: 219, endPoint y: 444, distance: 449.6
click at [219, 444] on div "[PERSON_NAME] [PERSON_NAME]福音 12:45 [PERSON_NAME][DEMOGRAPHIC_DATA][PERSON_NAME…" at bounding box center [178, 273] width 337 height 527
copy div "[PERSON_NAME] [PERSON_NAME]福音 12:45 [PERSON_NAME][DEMOGRAPHIC_DATA][PERSON_NAME…"
